Goal: Task Accomplishment & Management: Use online tool/utility

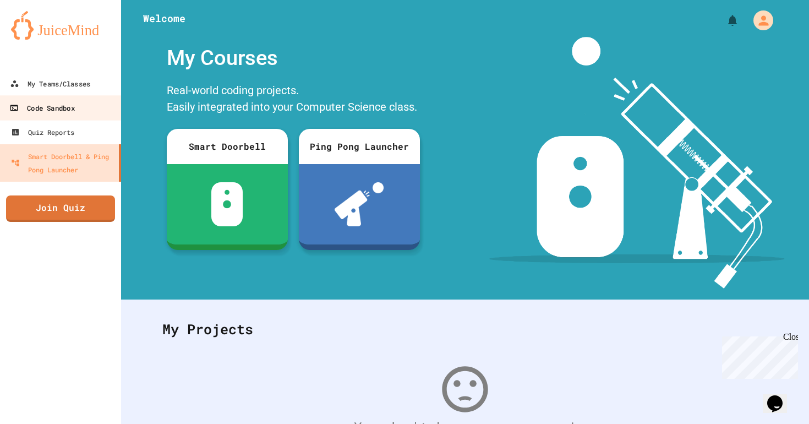
click at [47, 110] on div "Code Sandbox" at bounding box center [41, 108] width 65 height 14
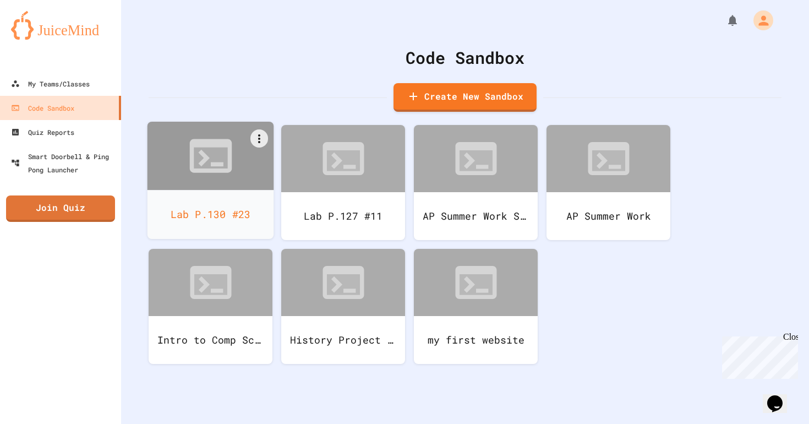
click at [230, 198] on div "Lab P.130 #23" at bounding box center [211, 214] width 127 height 49
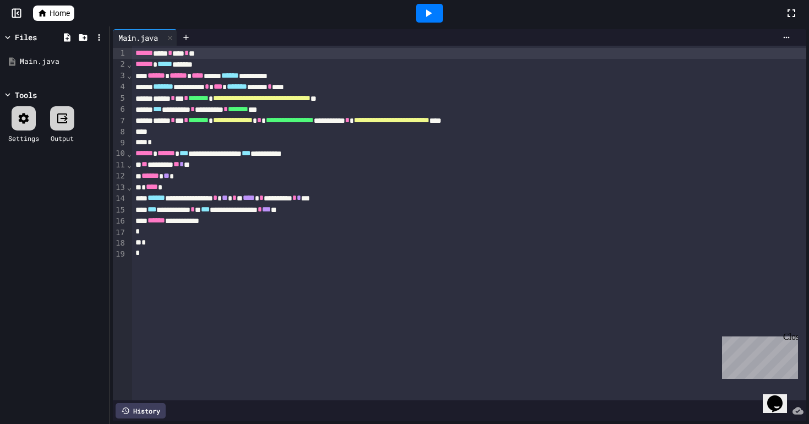
click at [175, 156] on span "******" at bounding box center [166, 153] width 18 height 8
